Goal: Task Accomplishment & Management: Use online tool/utility

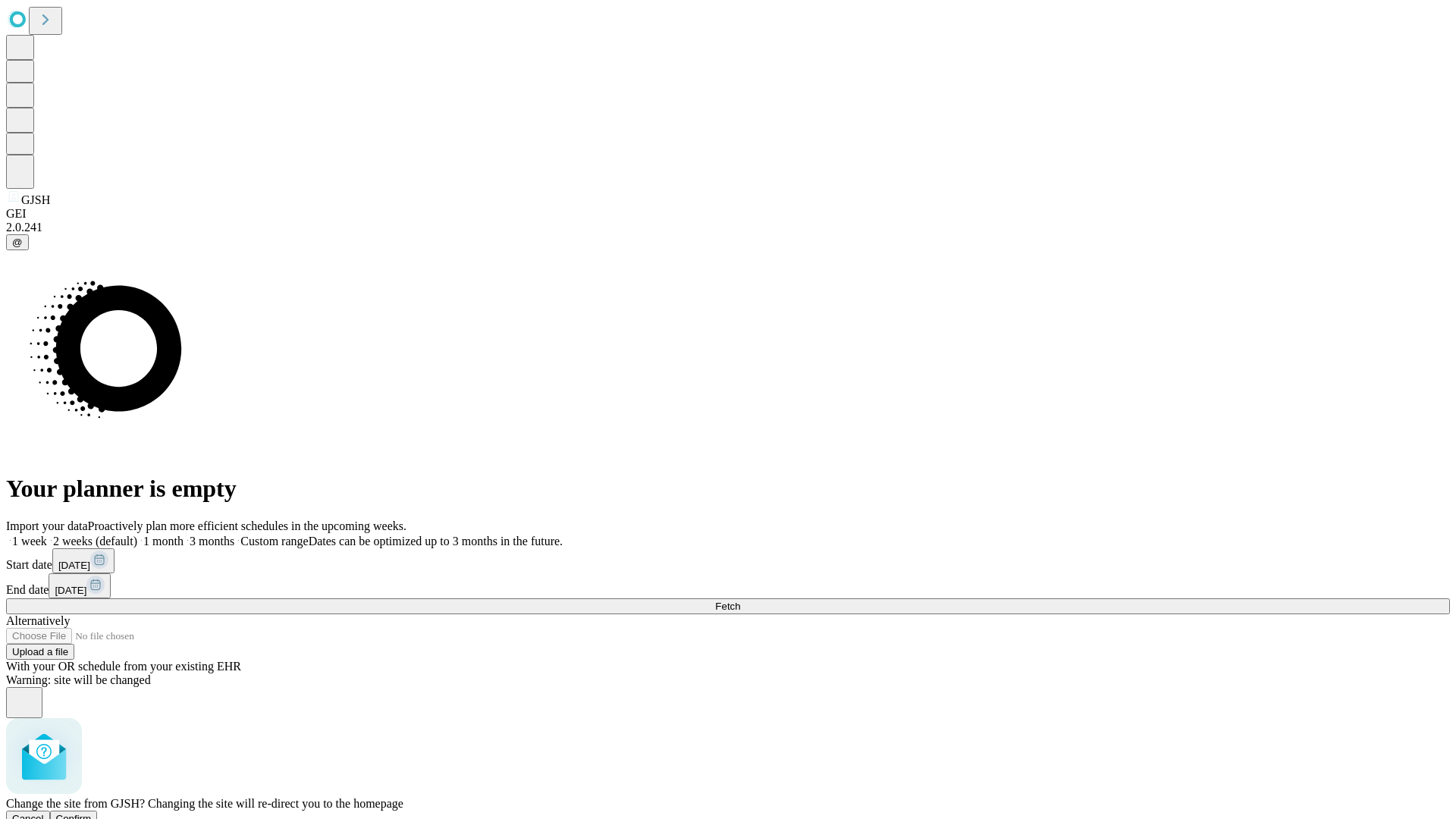
click at [91, 813] on span "Confirm" at bounding box center [74, 818] width 36 height 11
click at [184, 535] on label "1 month" at bounding box center [161, 541] width 46 height 13
click at [740, 600] on span "Fetch" at bounding box center [727, 606] width 25 height 11
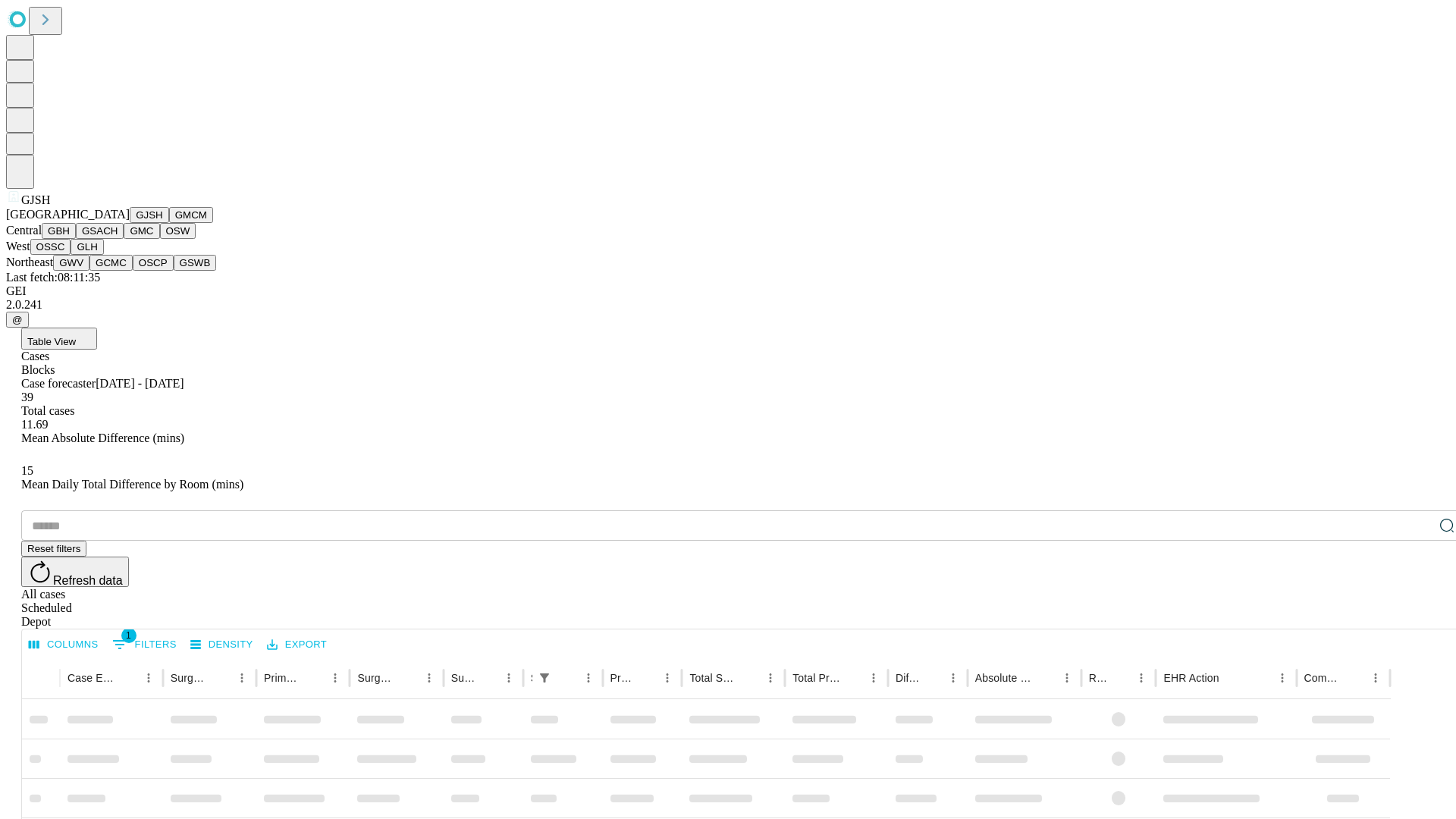
click at [169, 223] on button "GMCM" at bounding box center [191, 214] width 44 height 16
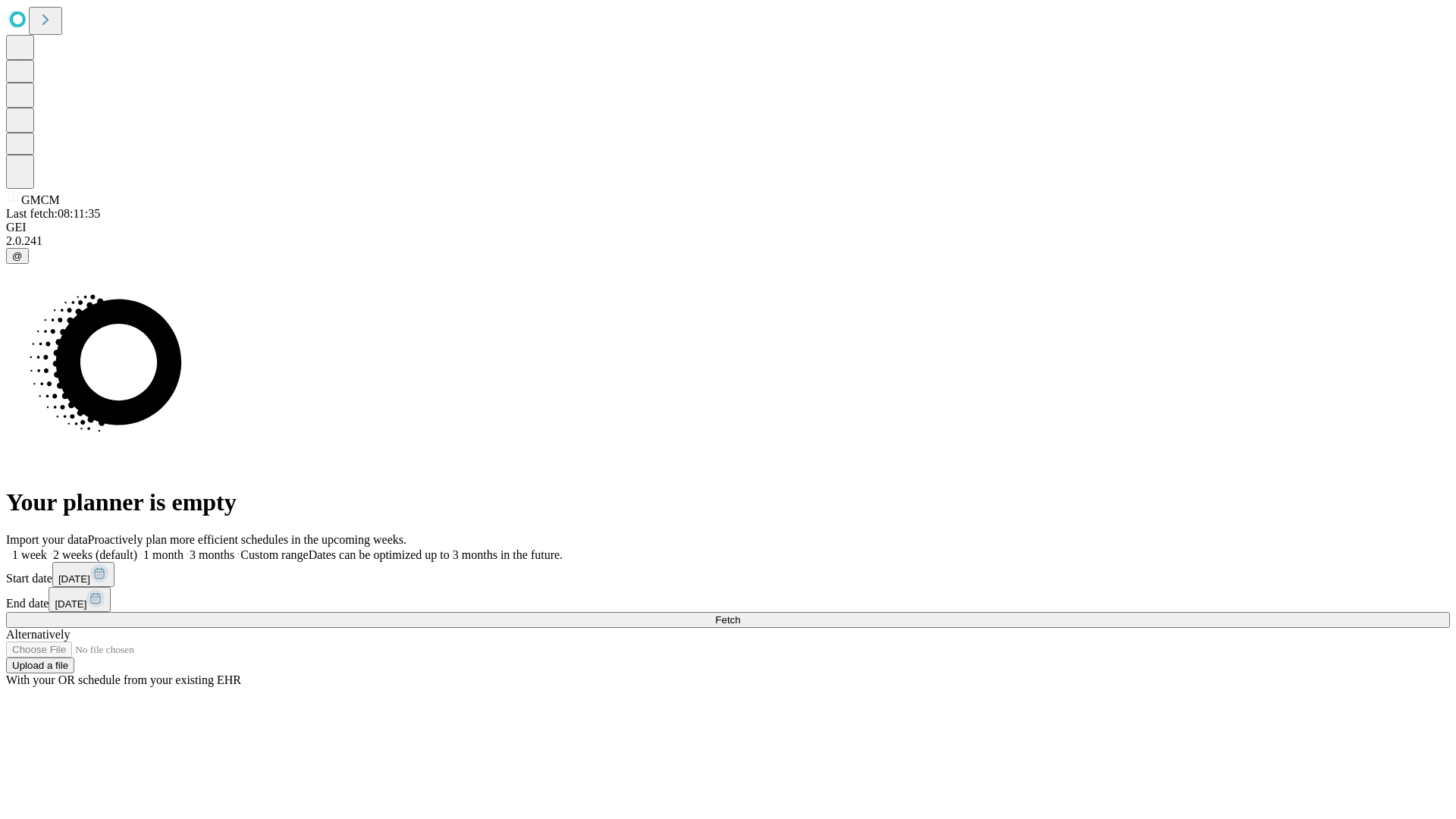
click at [184, 548] on label "1 month" at bounding box center [161, 555] width 46 height 13
click at [740, 614] on span "Fetch" at bounding box center [727, 620] width 25 height 11
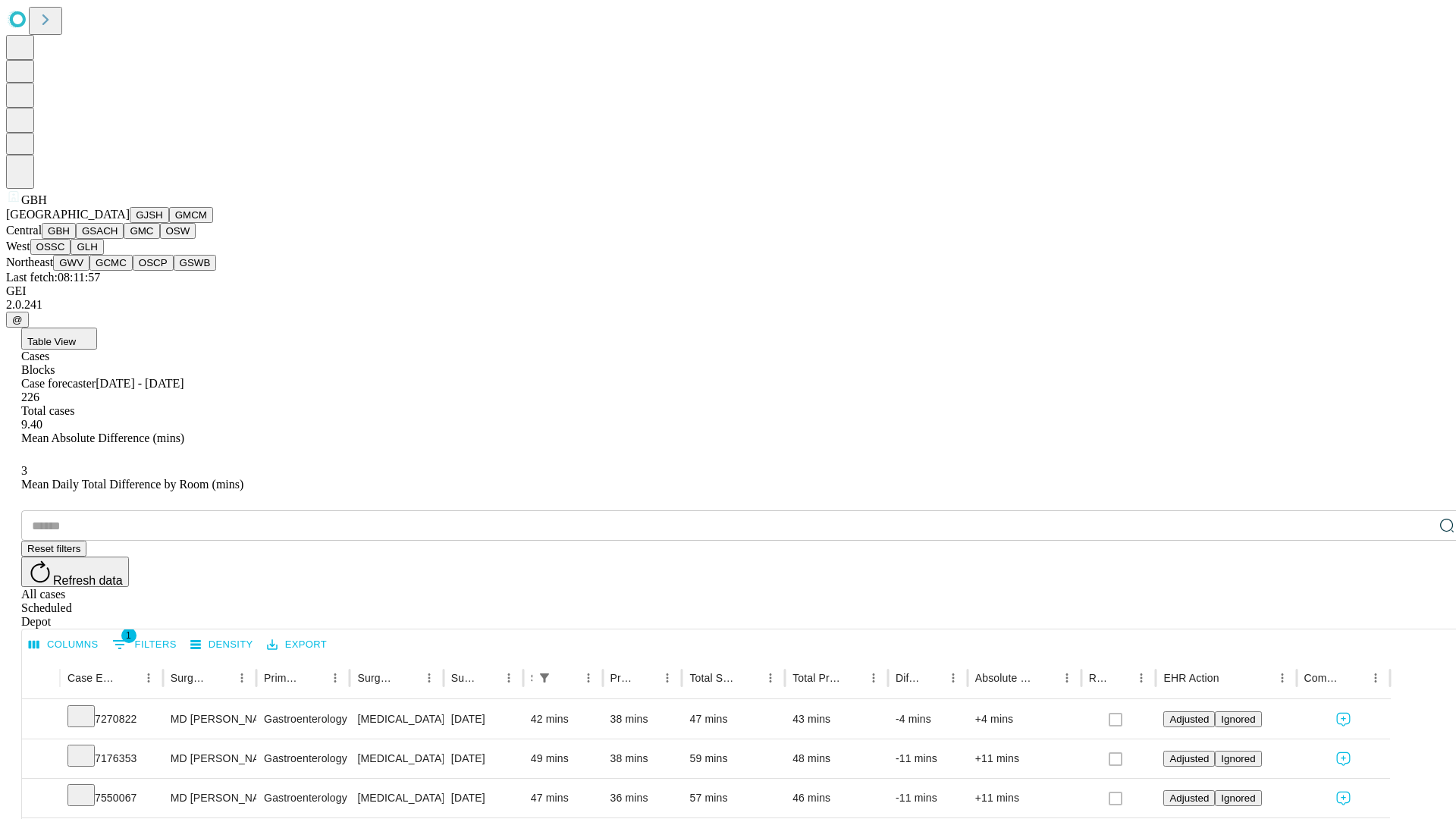
click at [117, 239] on button "GSACH" at bounding box center [100, 230] width 48 height 16
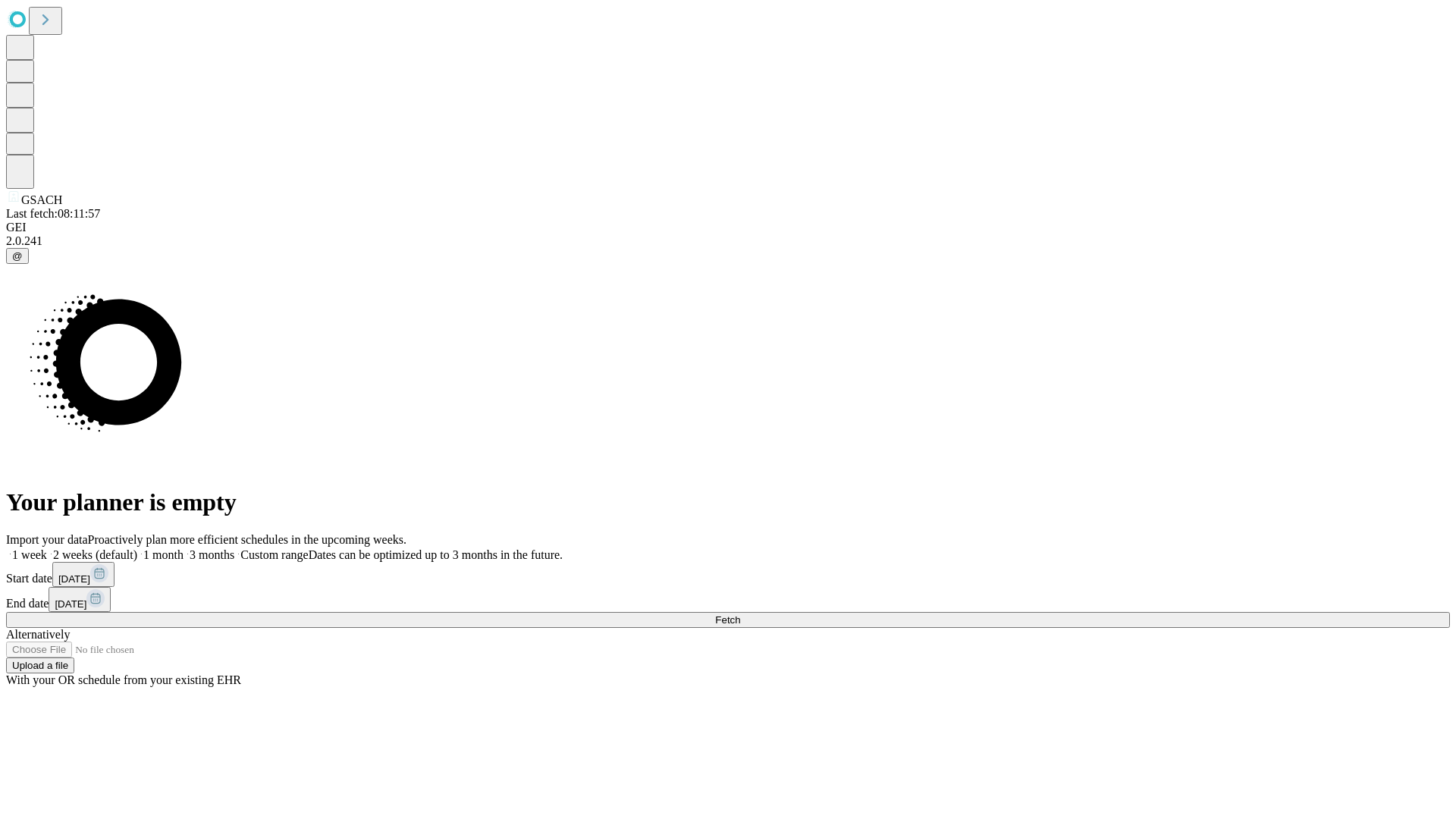
click at [184, 548] on label "1 month" at bounding box center [161, 555] width 46 height 13
click at [740, 614] on span "Fetch" at bounding box center [727, 620] width 25 height 11
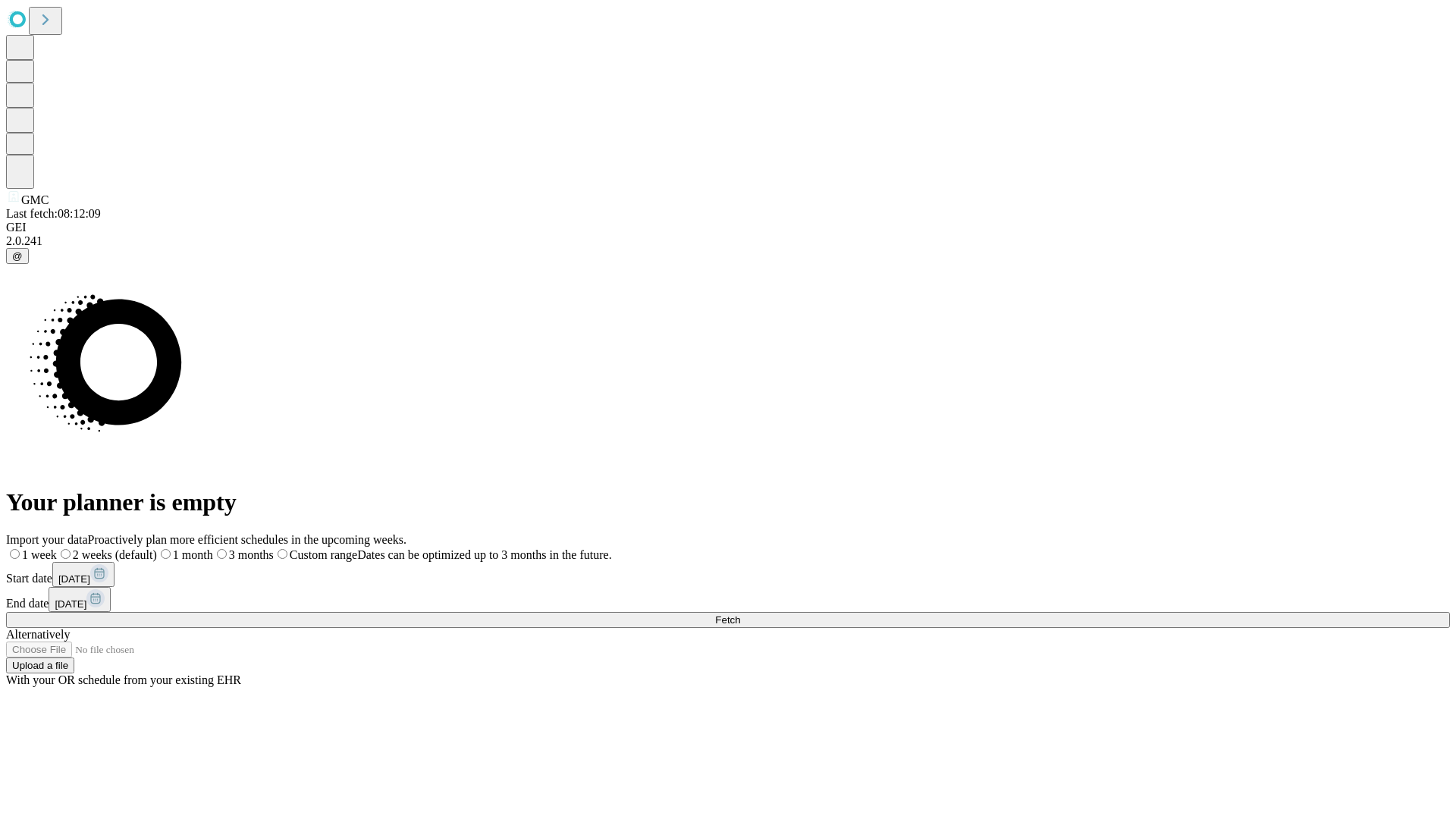
click at [213, 548] on label "1 month" at bounding box center [185, 555] width 56 height 13
click at [740, 614] on span "Fetch" at bounding box center [727, 620] width 25 height 11
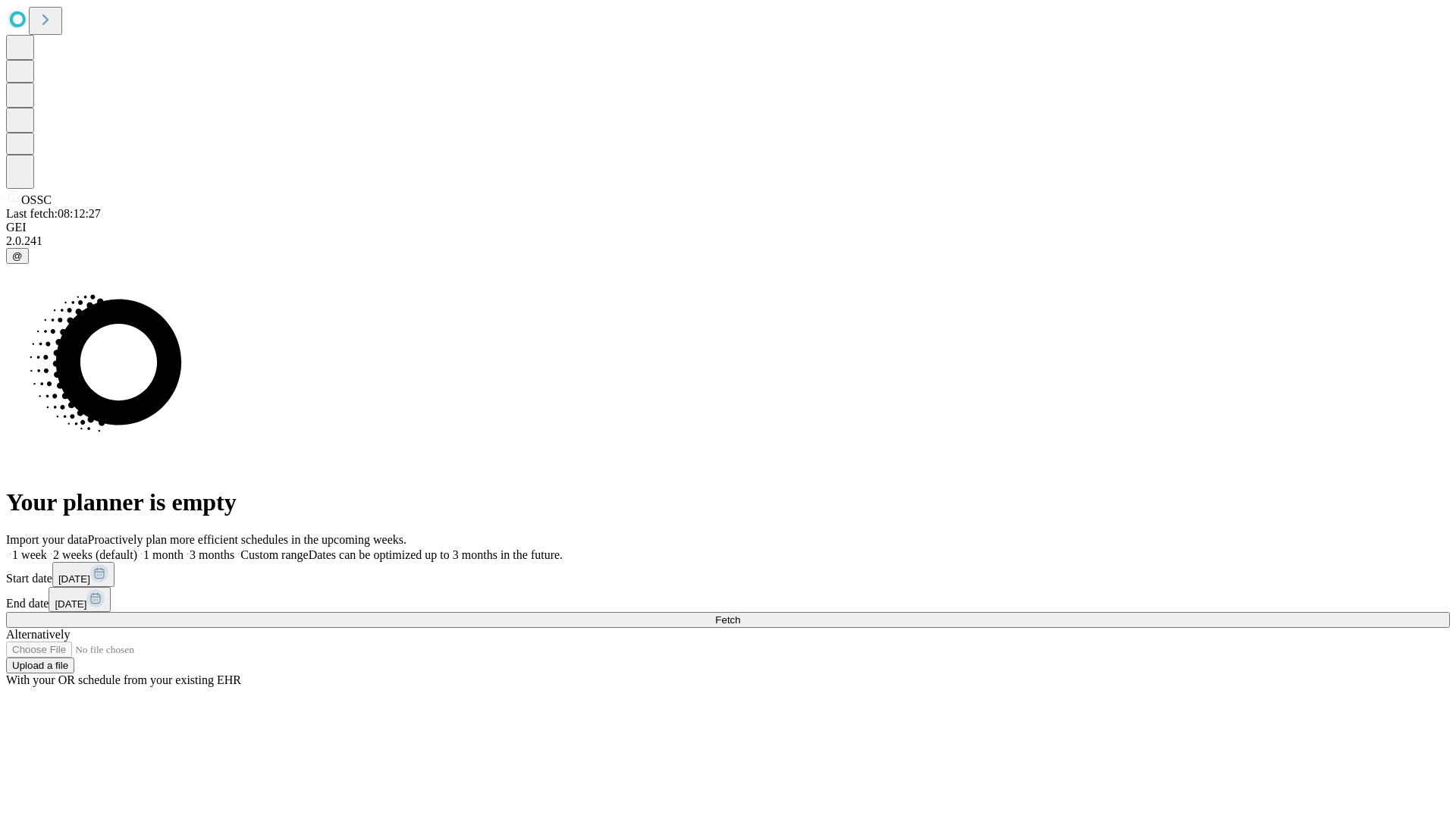
click at [184, 548] on label "1 month" at bounding box center [161, 555] width 46 height 13
click at [740, 614] on span "Fetch" at bounding box center [727, 620] width 25 height 11
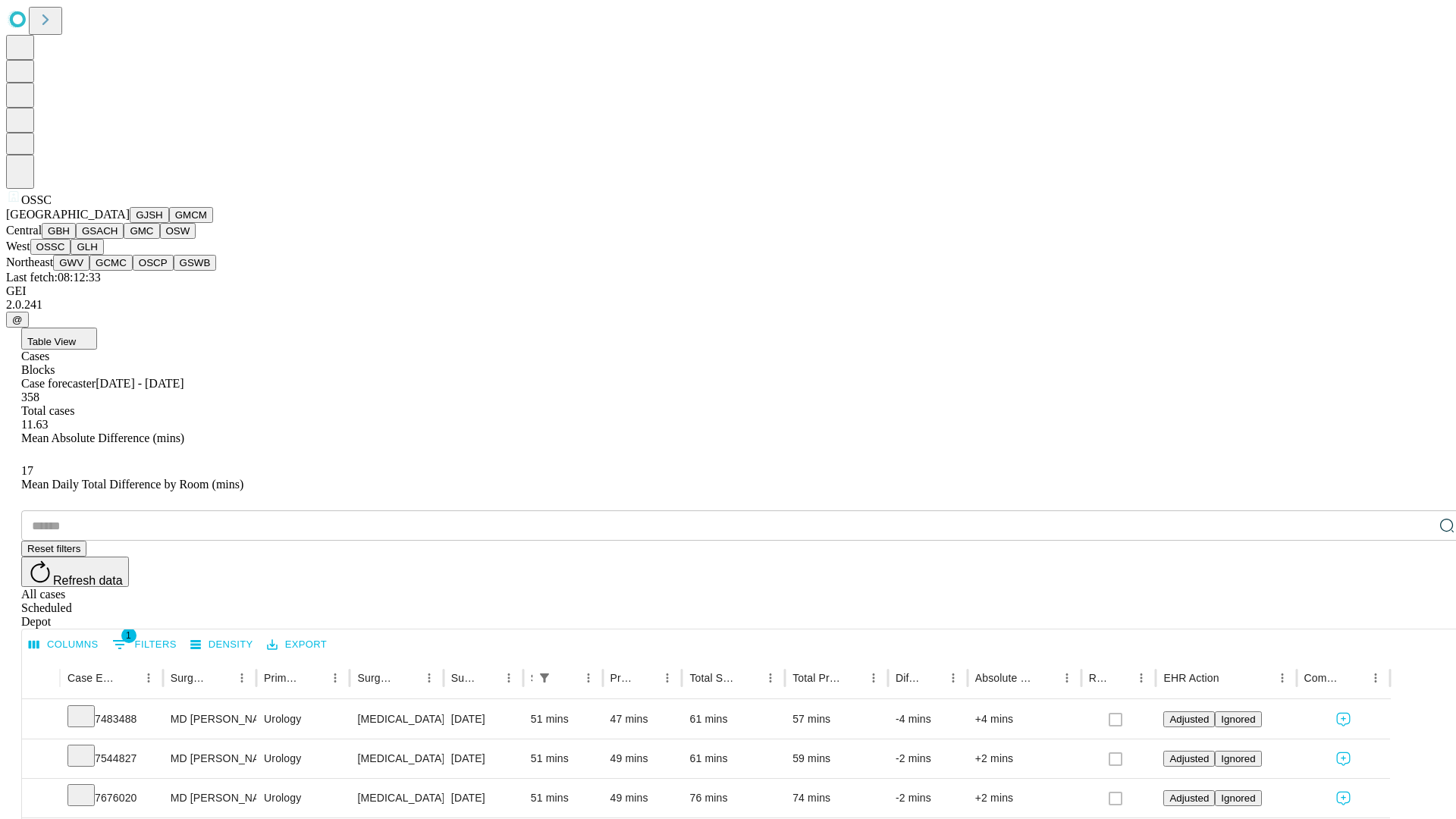
click at [103, 255] on button "GLH" at bounding box center [86, 247] width 32 height 16
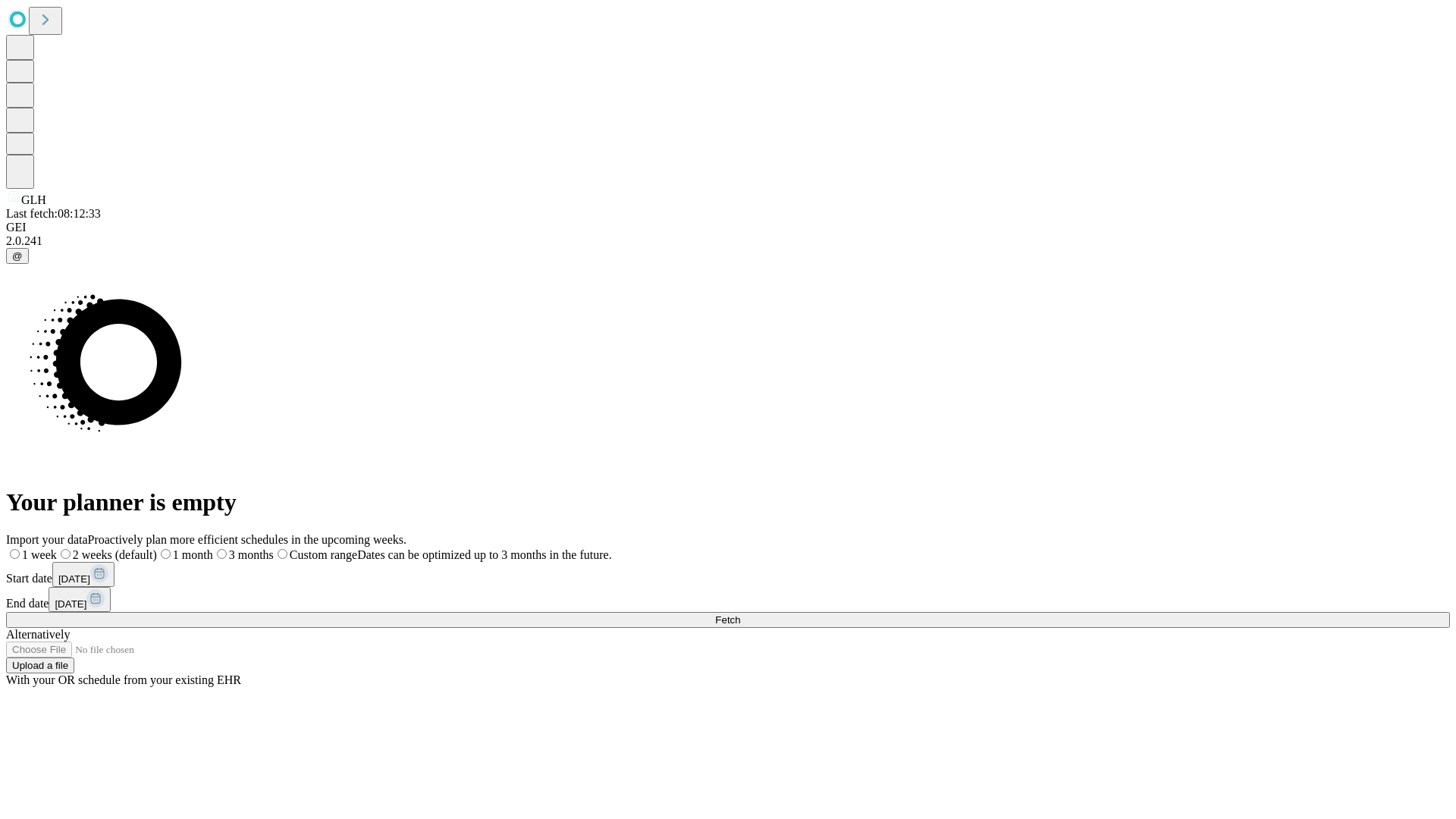
click at [213, 548] on label "1 month" at bounding box center [185, 555] width 56 height 13
click at [740, 614] on span "Fetch" at bounding box center [727, 620] width 25 height 11
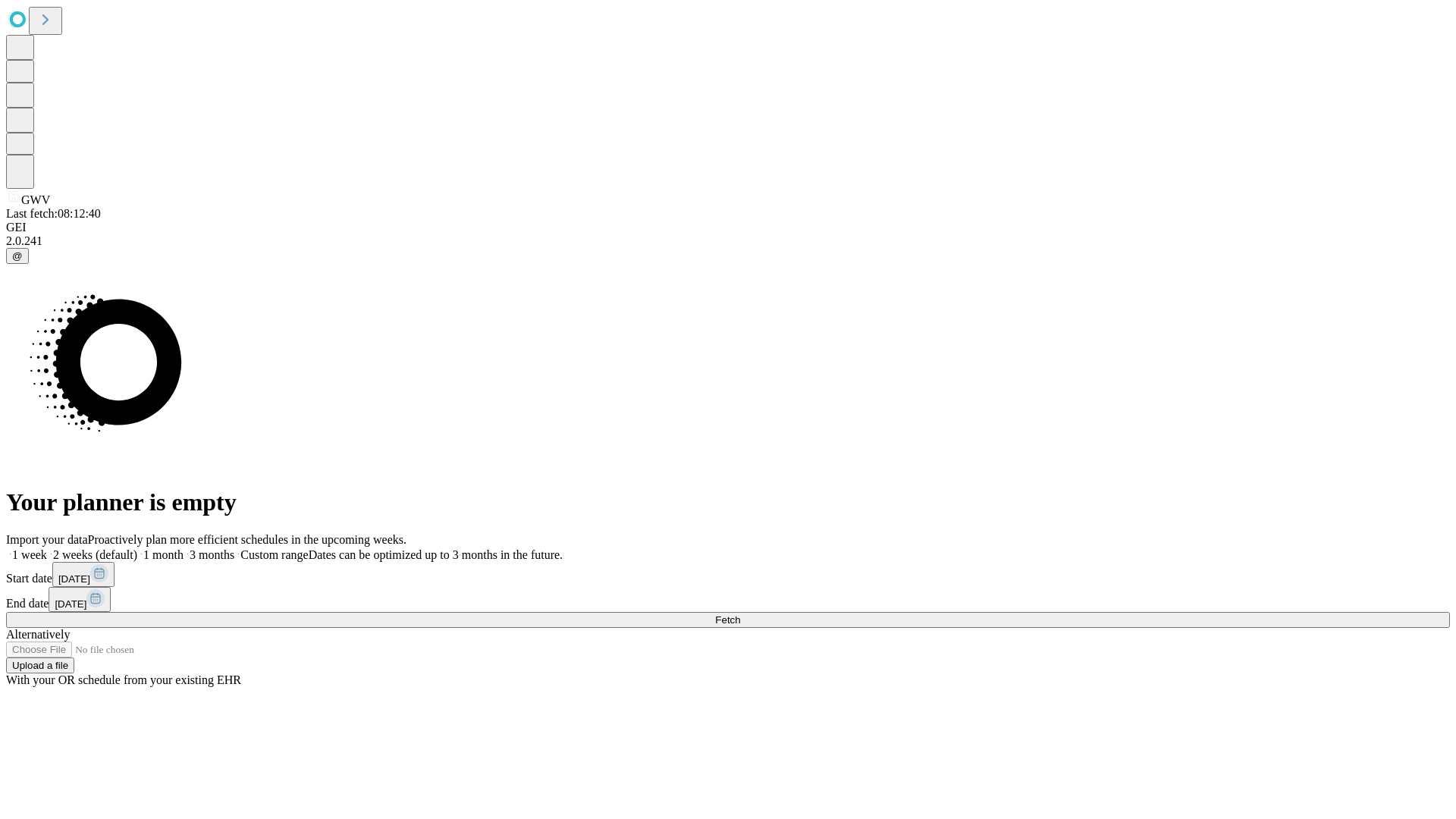
click at [184, 548] on label "1 month" at bounding box center [161, 555] width 46 height 13
click at [740, 614] on span "Fetch" at bounding box center [727, 620] width 25 height 11
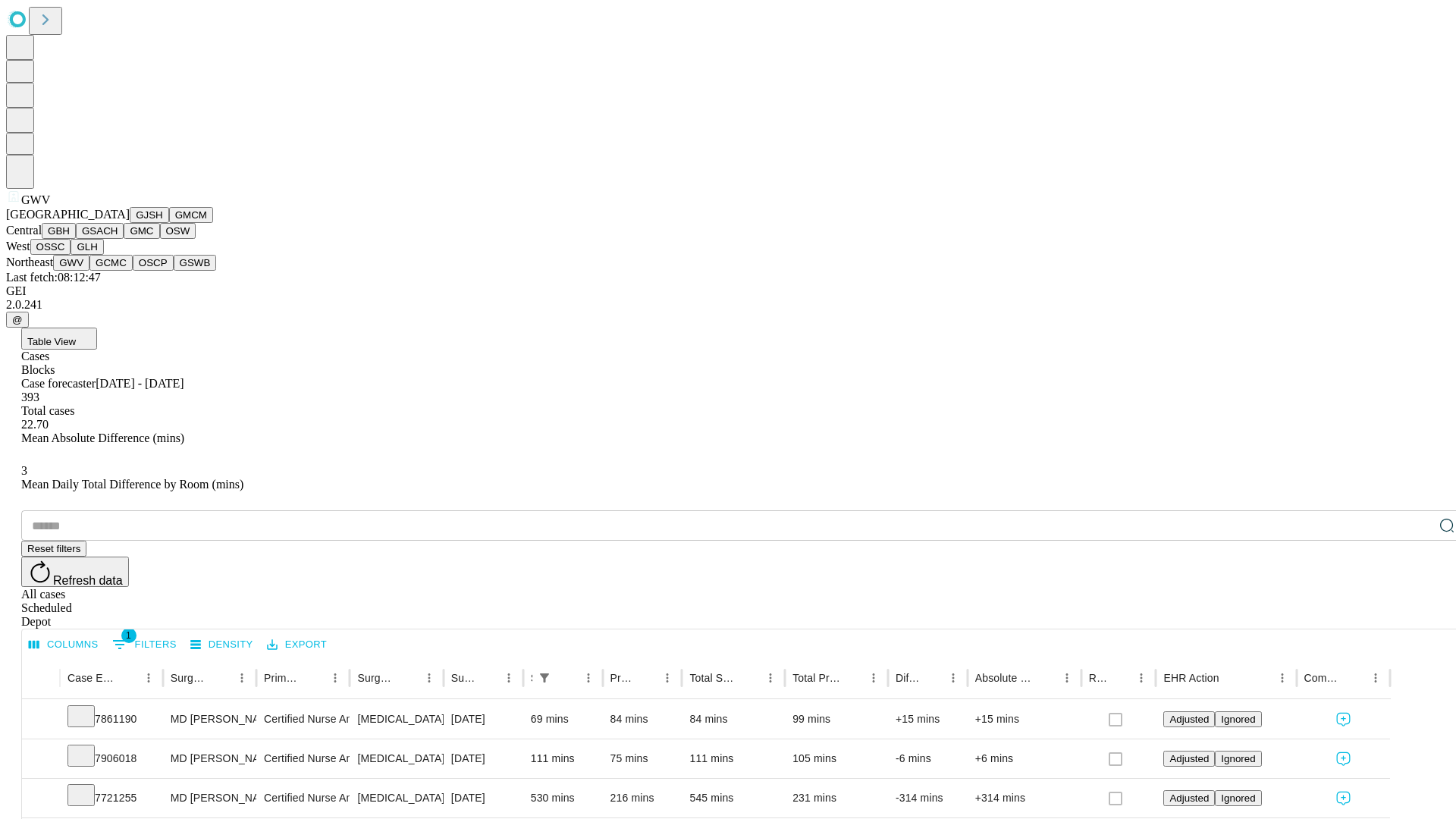
click at [117, 271] on button "GCMC" at bounding box center [111, 262] width 43 height 16
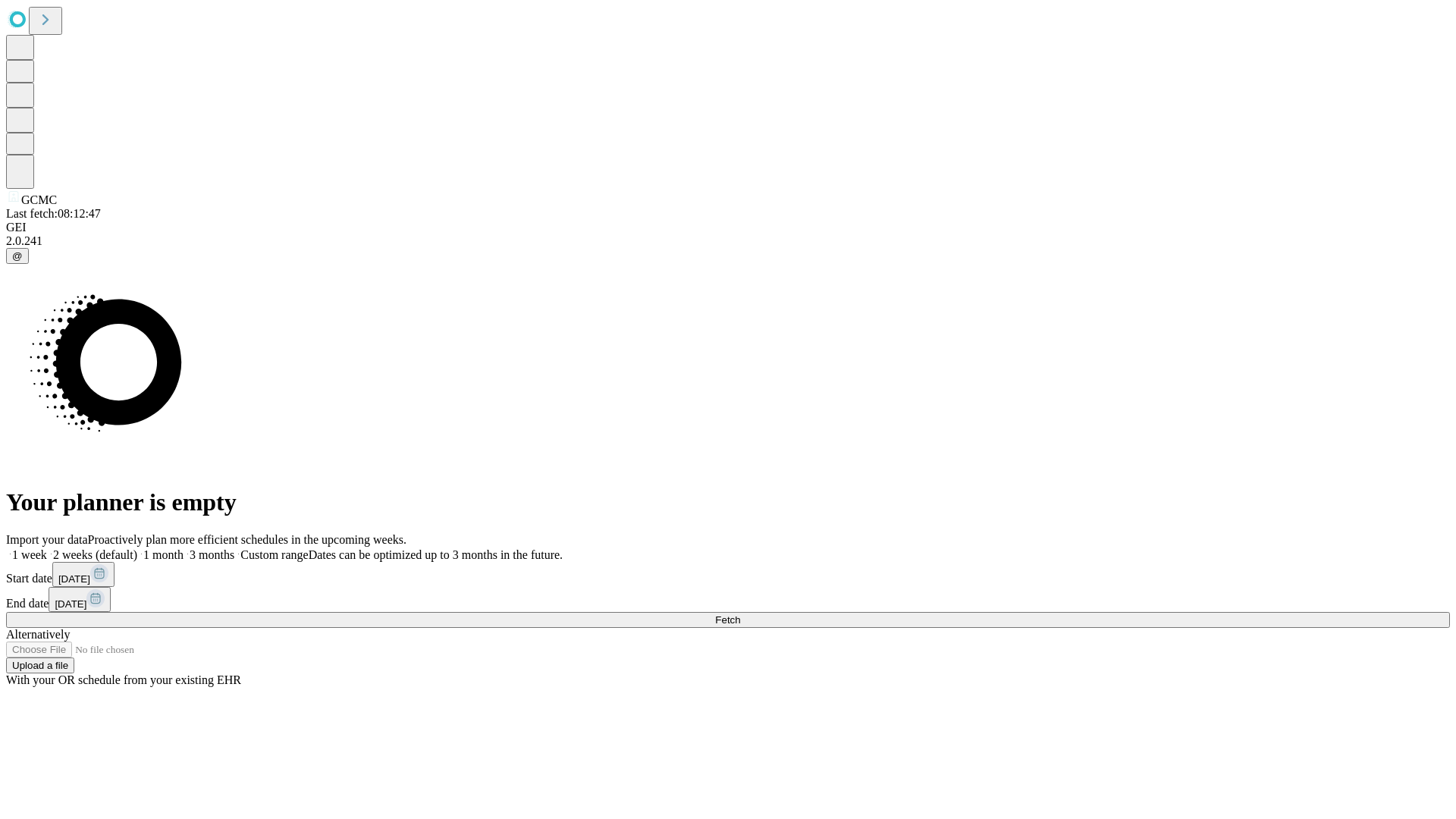
click at [184, 548] on label "1 month" at bounding box center [161, 555] width 46 height 13
click at [740, 614] on span "Fetch" at bounding box center [727, 620] width 25 height 11
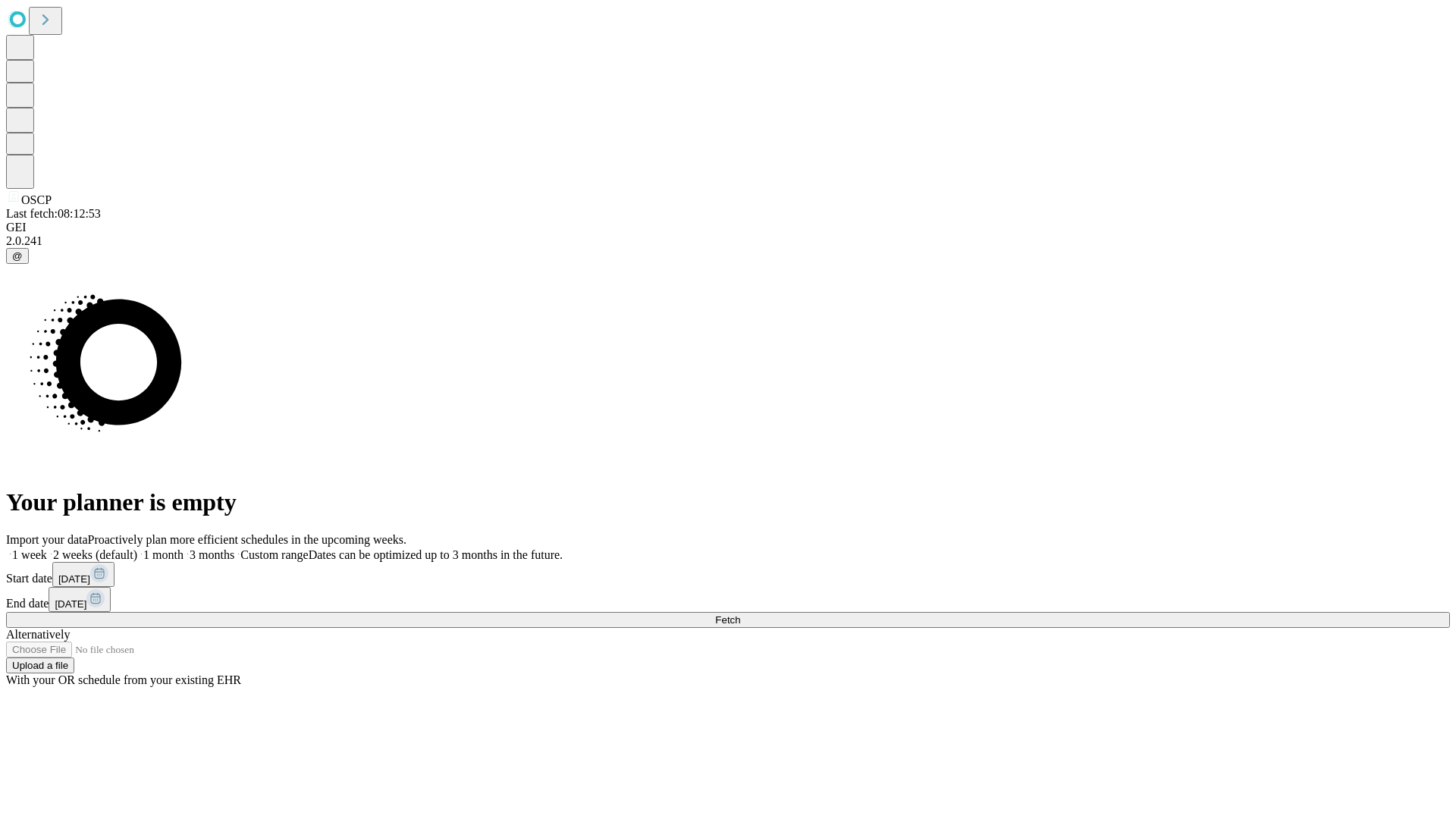
click at [184, 548] on label "1 month" at bounding box center [161, 555] width 46 height 13
click at [740, 614] on span "Fetch" at bounding box center [727, 620] width 25 height 11
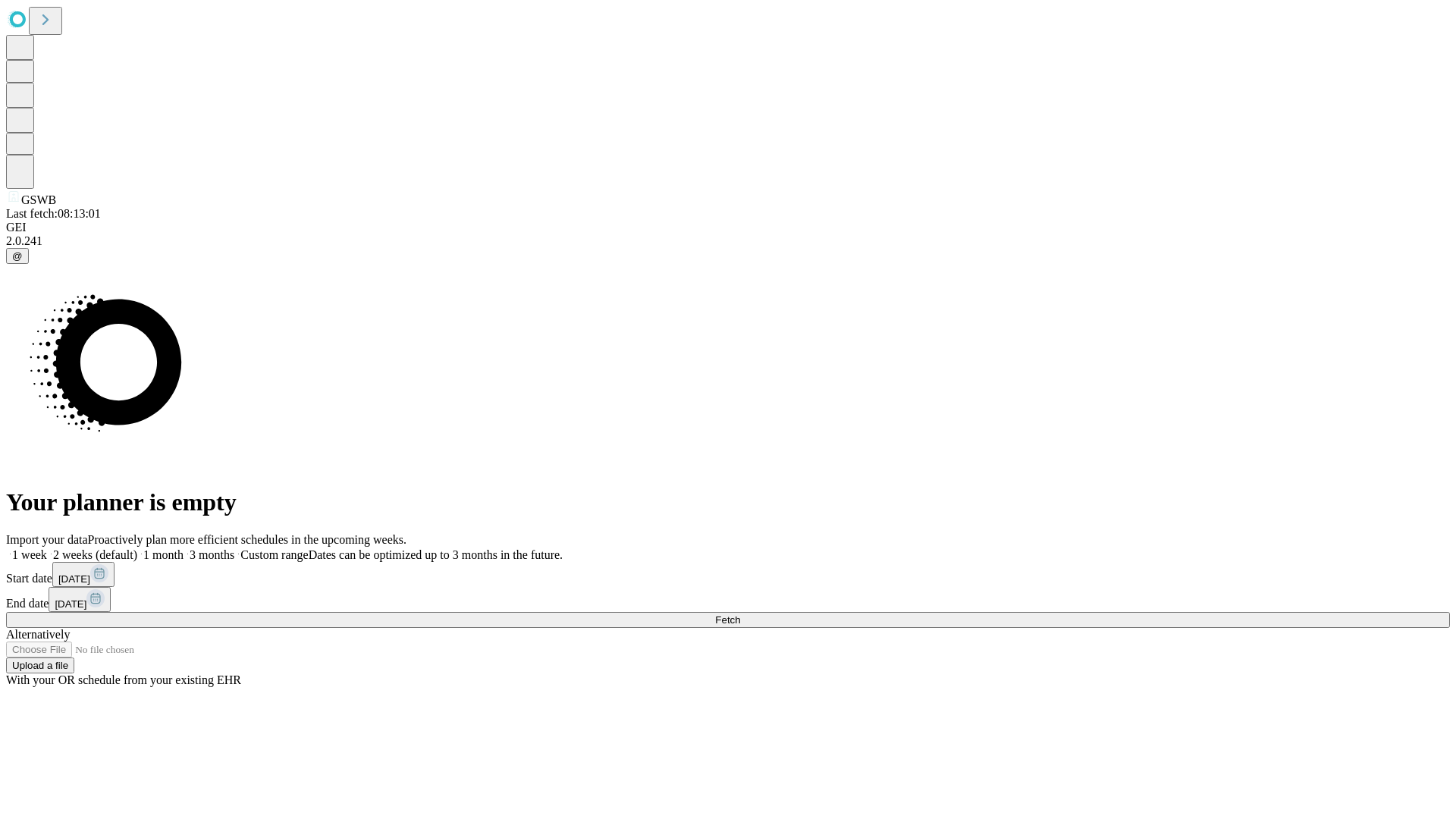
click at [184, 548] on label "1 month" at bounding box center [161, 555] width 46 height 13
click at [740, 614] on span "Fetch" at bounding box center [727, 620] width 25 height 11
